Goal: Task Accomplishment & Management: Manage account settings

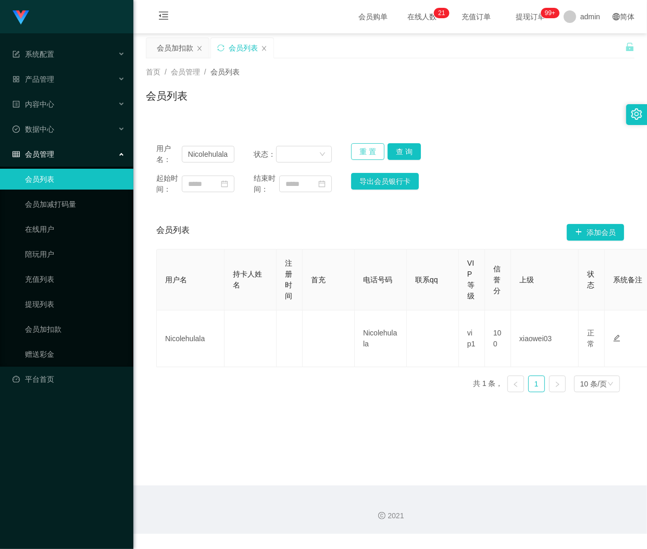
click at [357, 146] on button "重 置" at bounding box center [367, 151] width 33 height 17
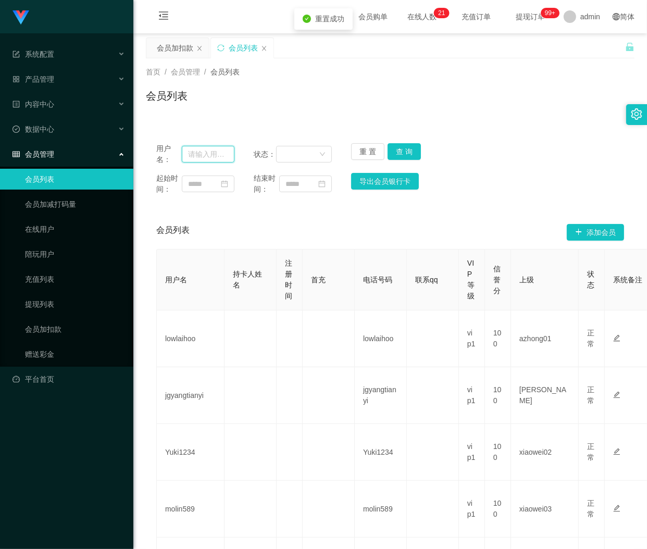
click at [211, 157] on input "text" at bounding box center [208, 154] width 53 height 17
paste input "89172171"
type input "89172171"
click at [391, 152] on button "查 询" at bounding box center [403, 151] width 33 height 17
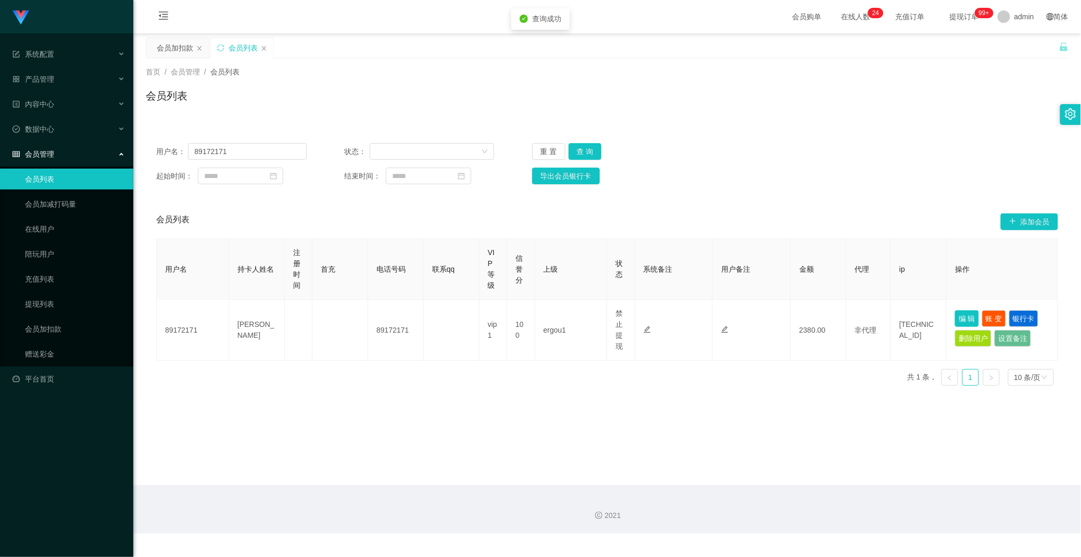
click at [646, 317] on button "编 辑" at bounding box center [967, 318] width 24 height 17
type input "89172171"
type input "[PERSON_NAME]"
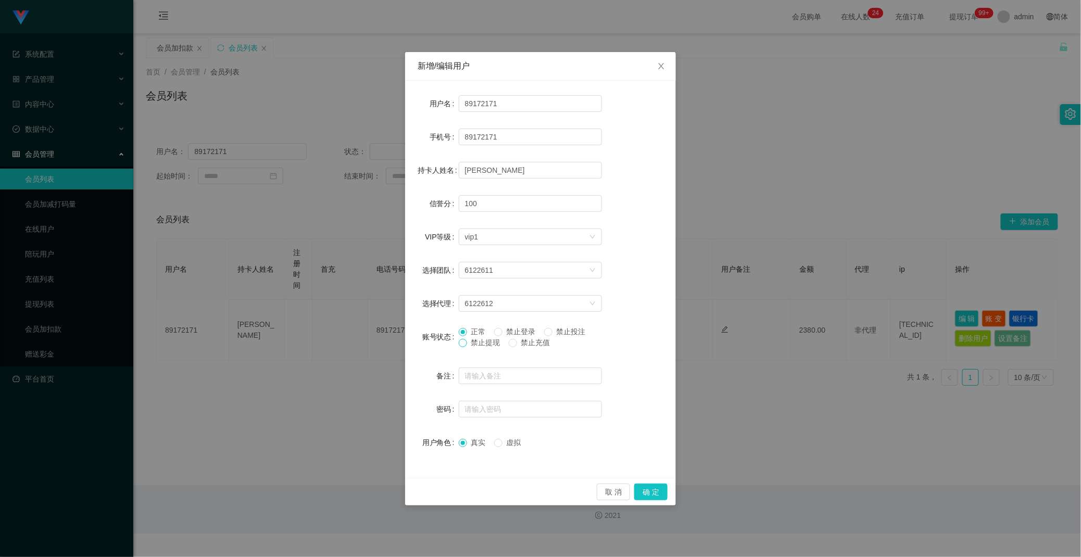
click at [463, 347] on span at bounding box center [463, 343] width 8 height 8
click at [646, 492] on button "确 定" at bounding box center [650, 492] width 33 height 17
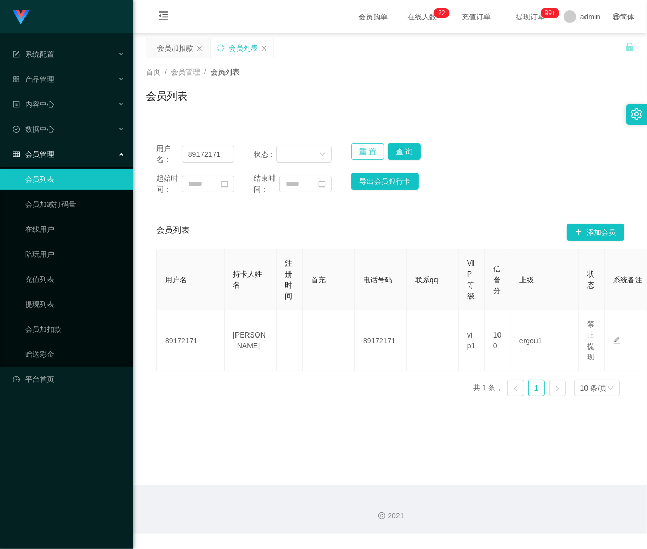
click at [368, 146] on button "重 置" at bounding box center [367, 151] width 33 height 17
